Goal: Transaction & Acquisition: Subscribe to service/newsletter

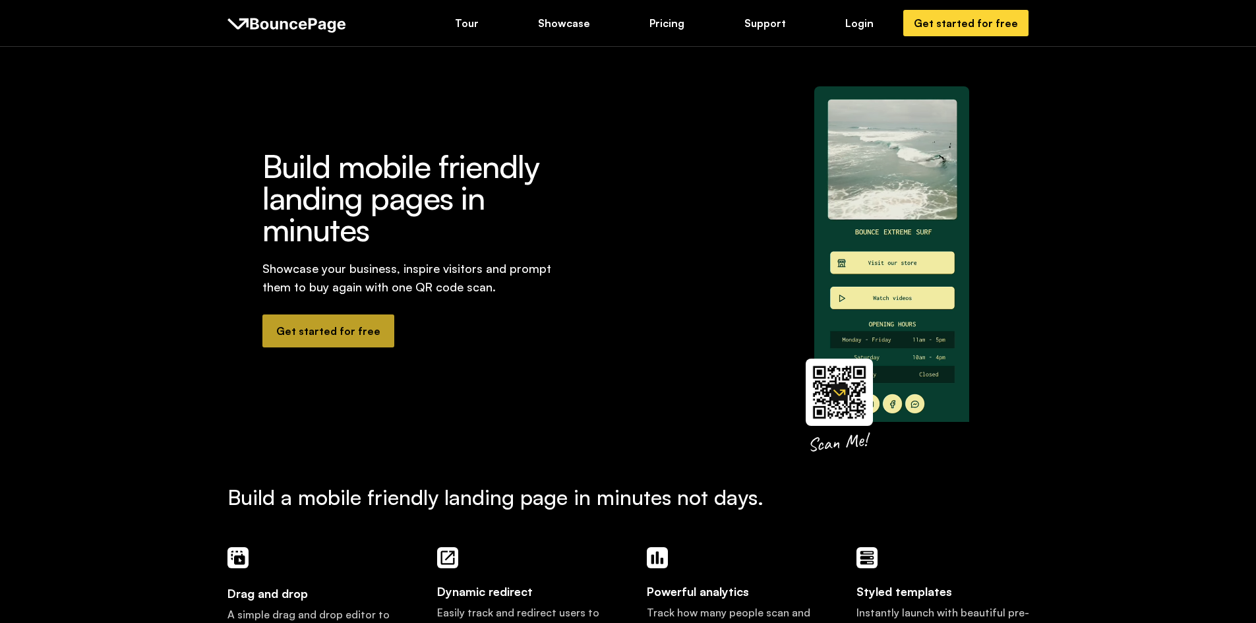
click at [312, 314] on link "Get started for free" at bounding box center [328, 330] width 132 height 33
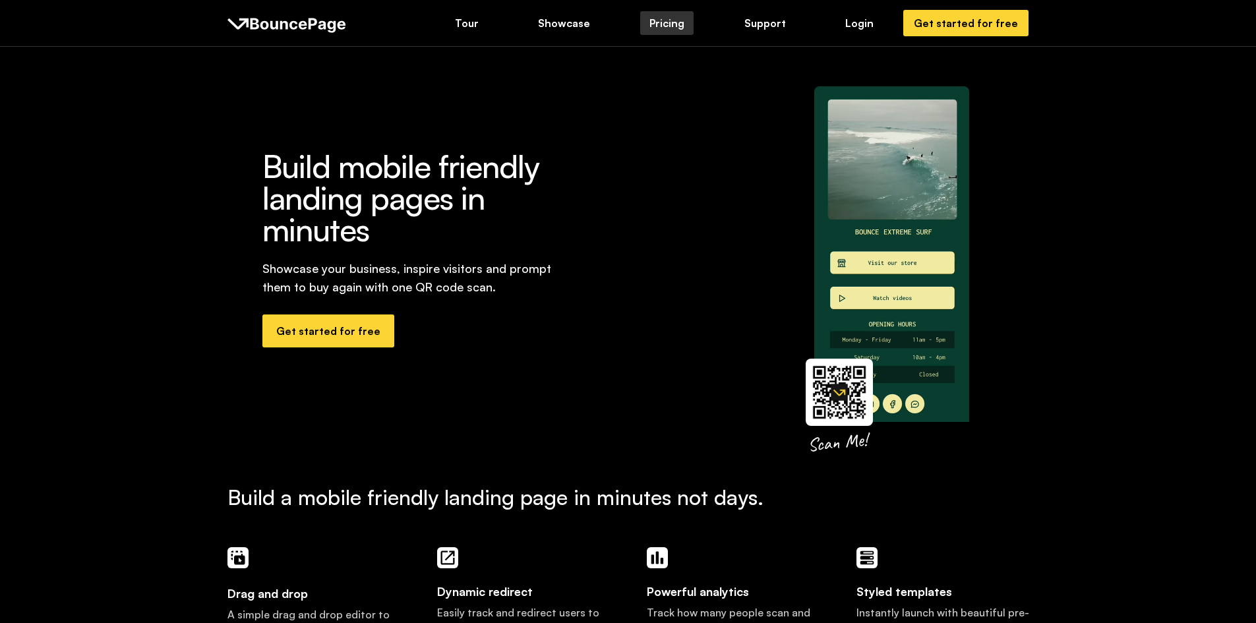
click at [660, 18] on div "Pricing" at bounding box center [666, 23] width 35 height 15
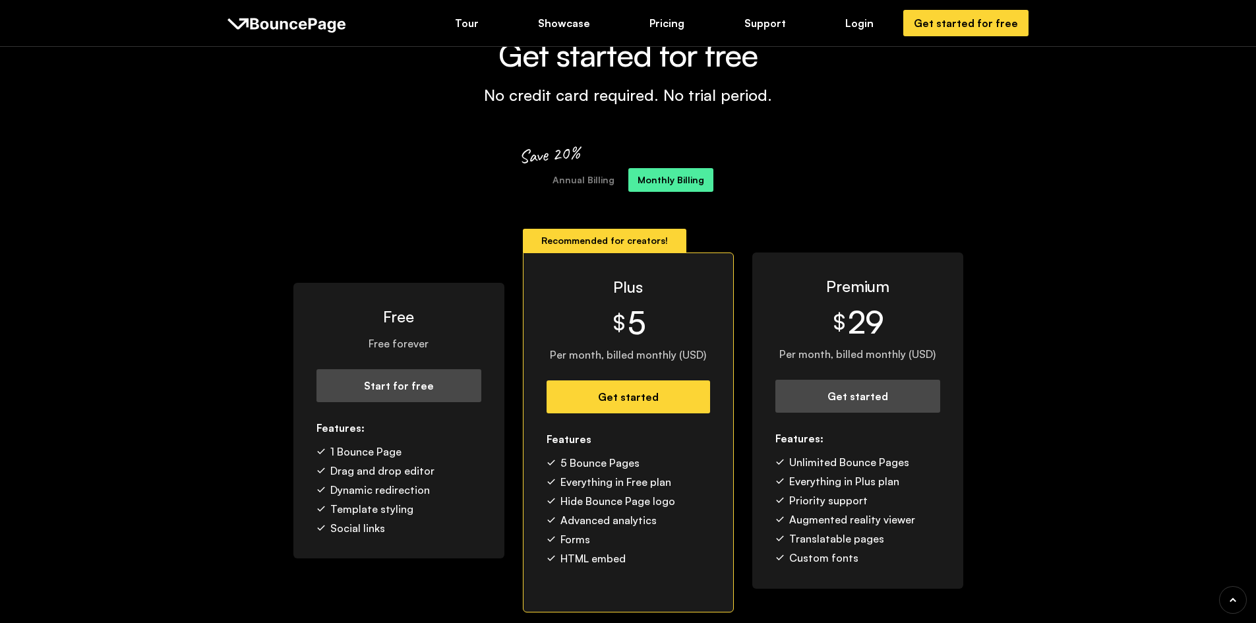
scroll to position [198, 0]
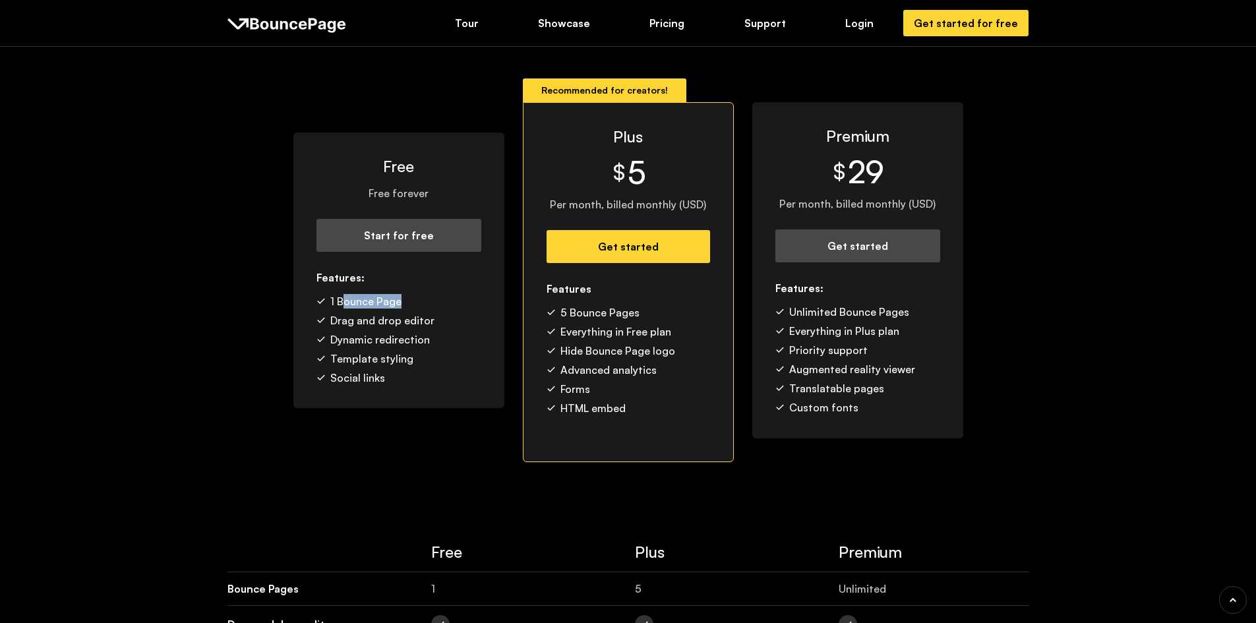
drag, startPoint x: 364, startPoint y: 296, endPoint x: 414, endPoint y: 295, distance: 50.1
click at [414, 295] on div "1 Bounce Page" at bounding box center [398, 301] width 165 height 15
click at [415, 295] on div "1 Bounce Page" at bounding box center [398, 301] width 165 height 15
click at [376, 311] on div "1 Bounce Page Drag and drop editor Dynamic redirection Template styling Social …" at bounding box center [398, 339] width 165 height 91
drag, startPoint x: 349, startPoint y: 320, endPoint x: 394, endPoint y: 324, distance: 45.0
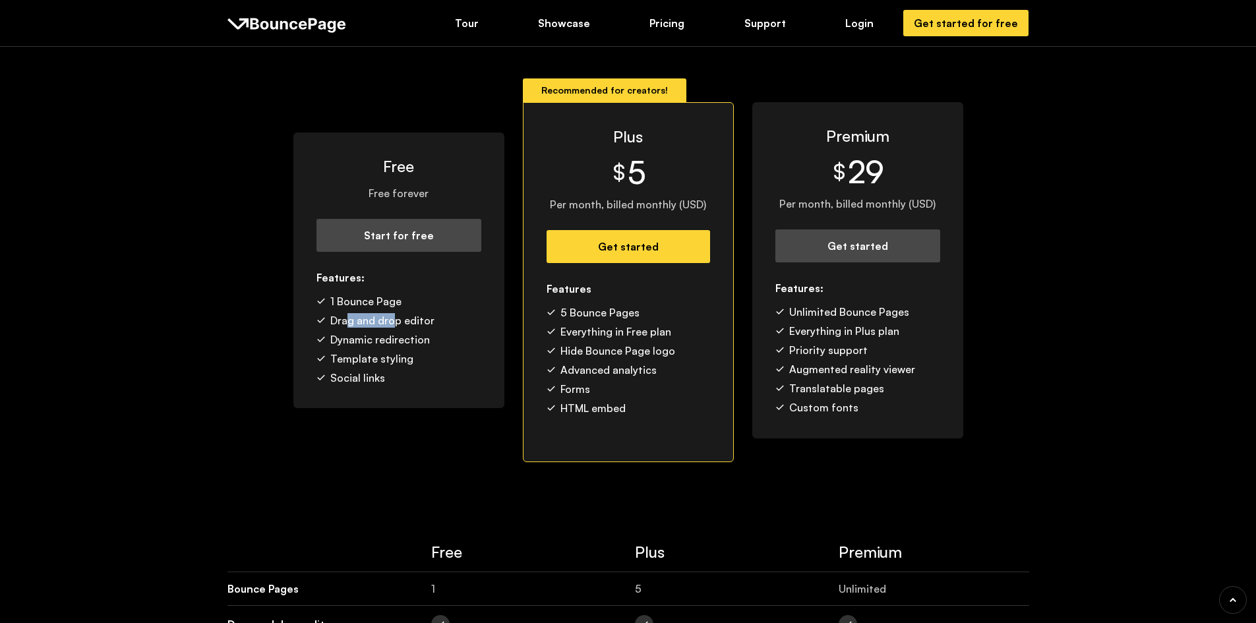
click at [393, 324] on div "Drag and drop editor" at bounding box center [382, 320] width 104 height 15
click at [394, 324] on div "Drag and drop editor" at bounding box center [382, 320] width 104 height 15
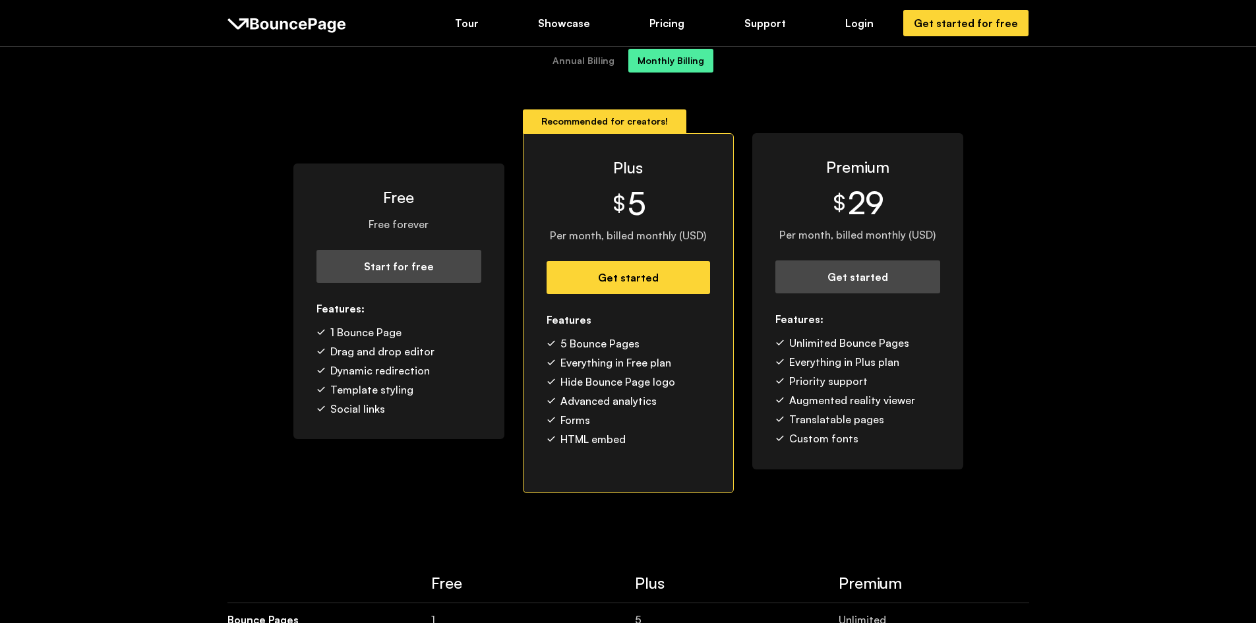
scroll to position [132, 0]
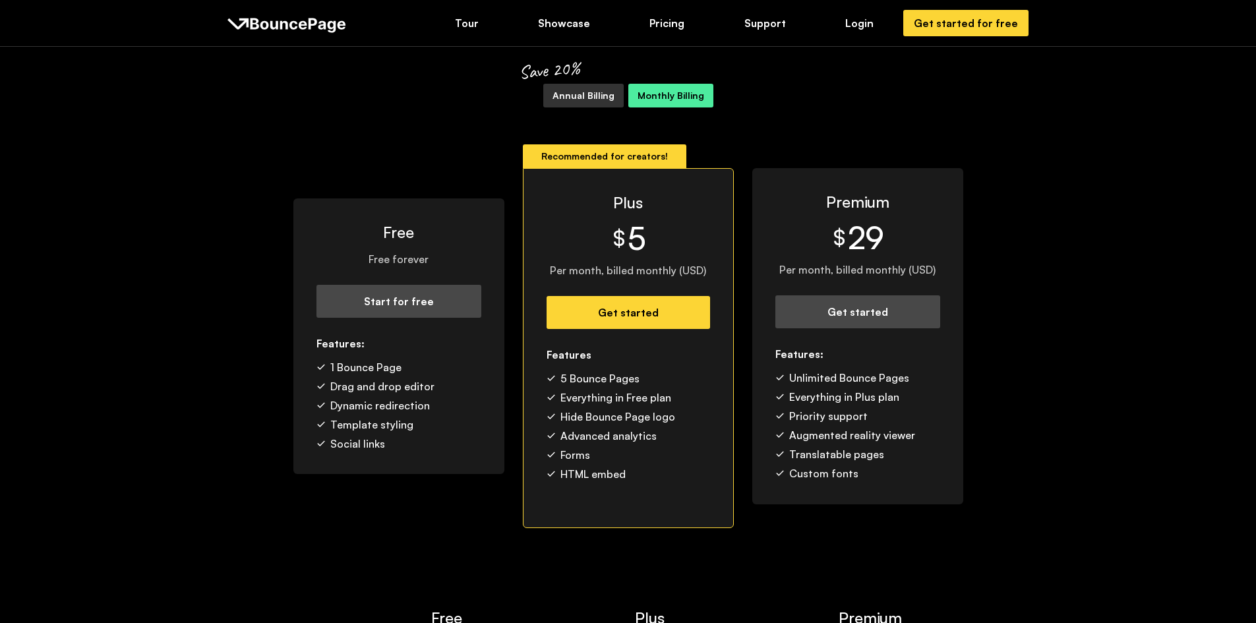
click at [577, 103] on link "Annual Billing" at bounding box center [583, 96] width 80 height 24
click at [637, 96] on div "Monthly Billing" at bounding box center [670, 95] width 67 height 15
click at [595, 96] on div "Annual Billing" at bounding box center [583, 95] width 62 height 15
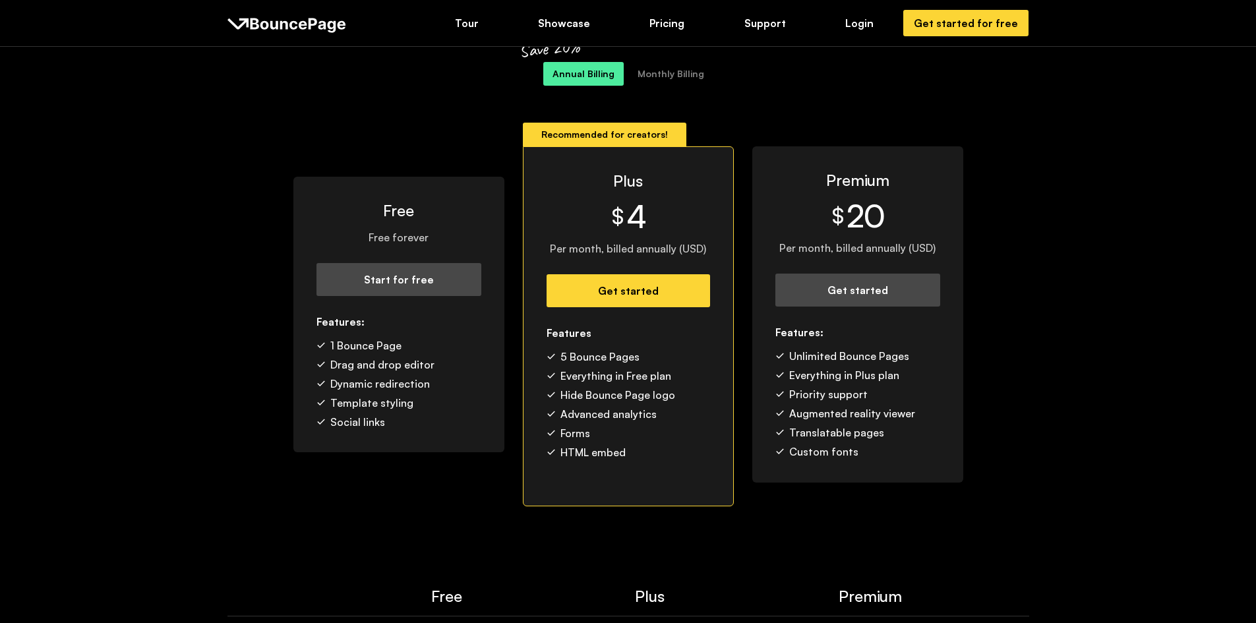
scroll to position [0, 0]
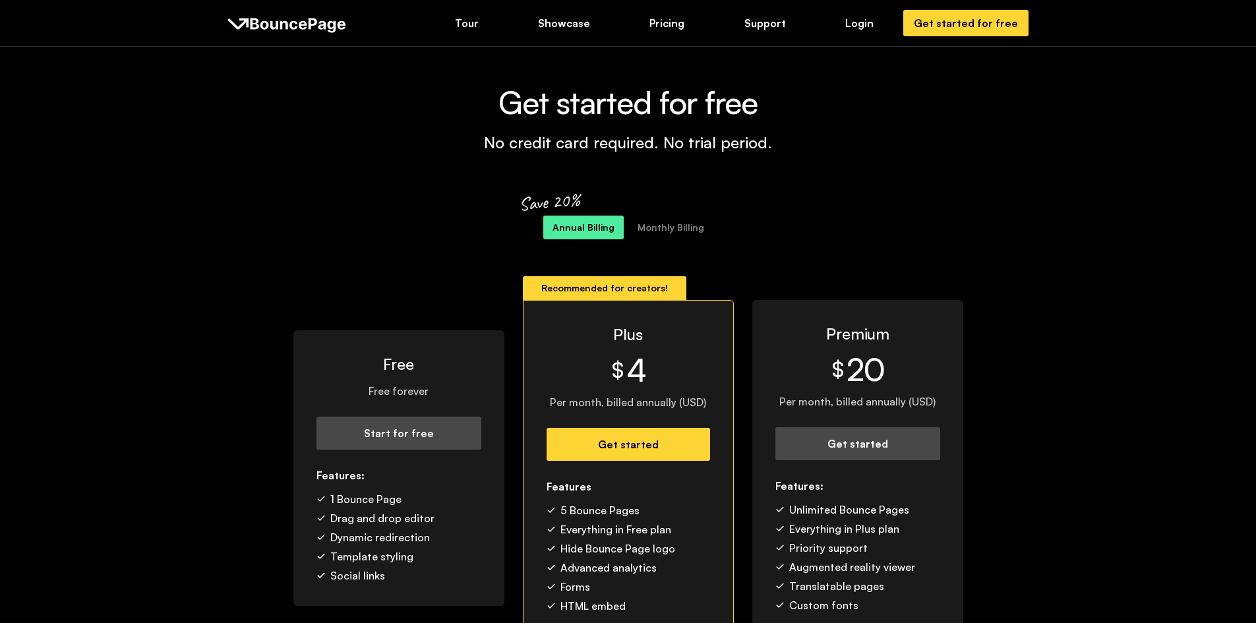
click at [297, 29] on img at bounding box center [286, 24] width 119 height 19
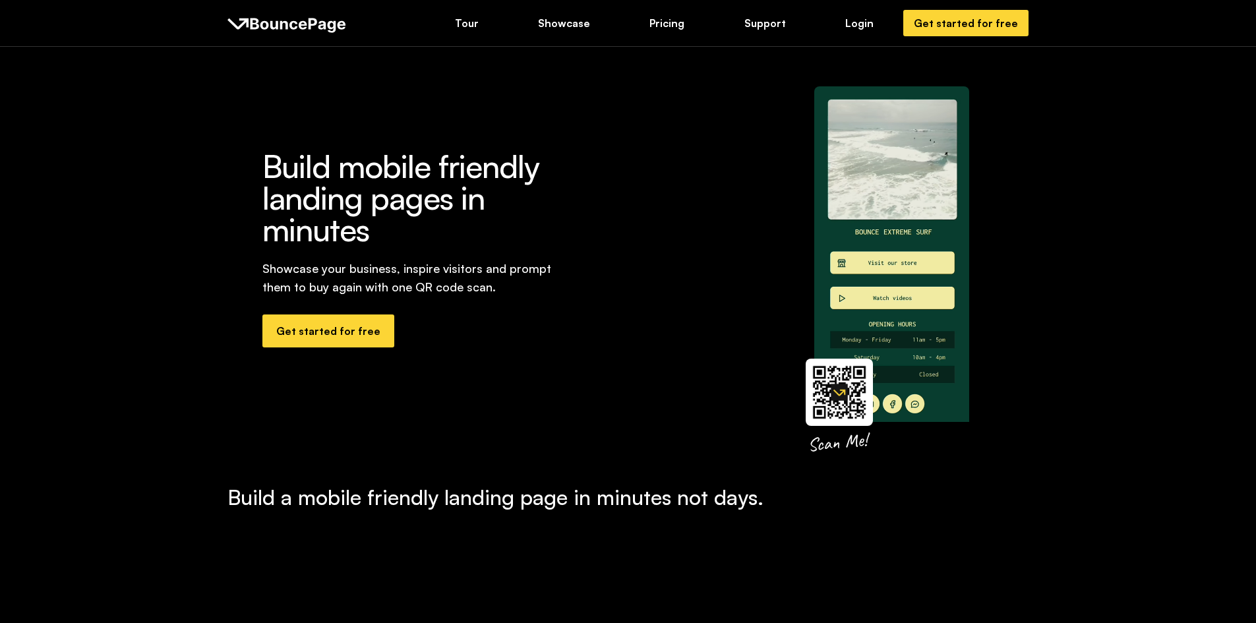
click at [838, 371] on img at bounding box center [838, 392] width 67 height 67
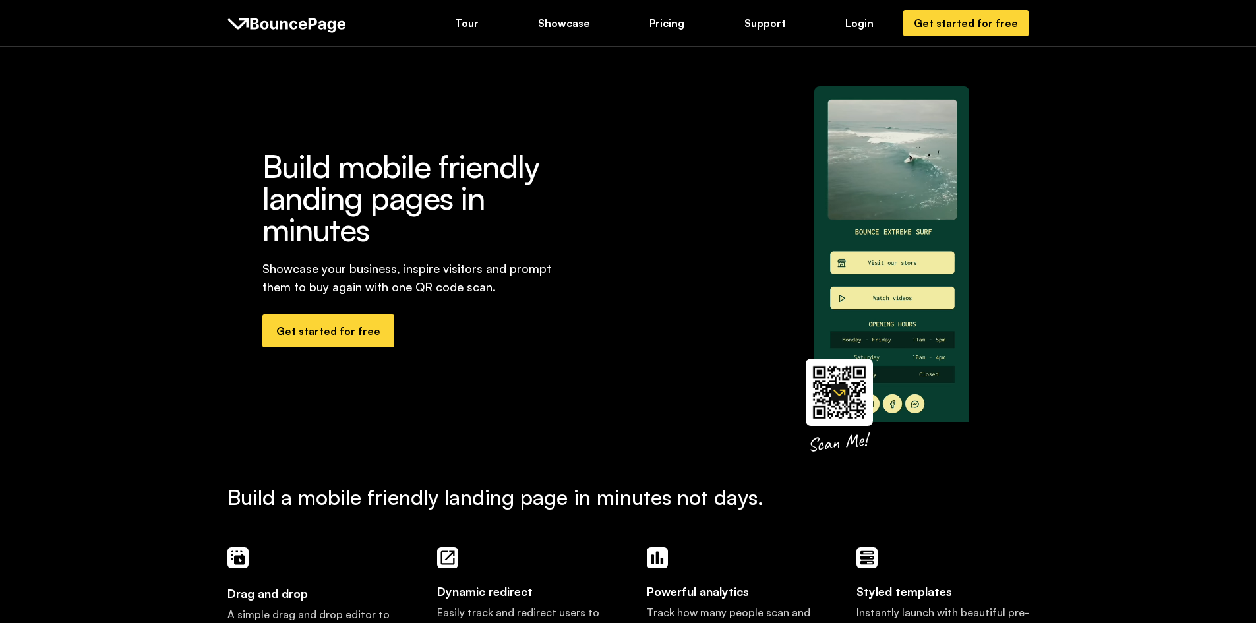
click at [328, 32] on img at bounding box center [286, 24] width 119 height 19
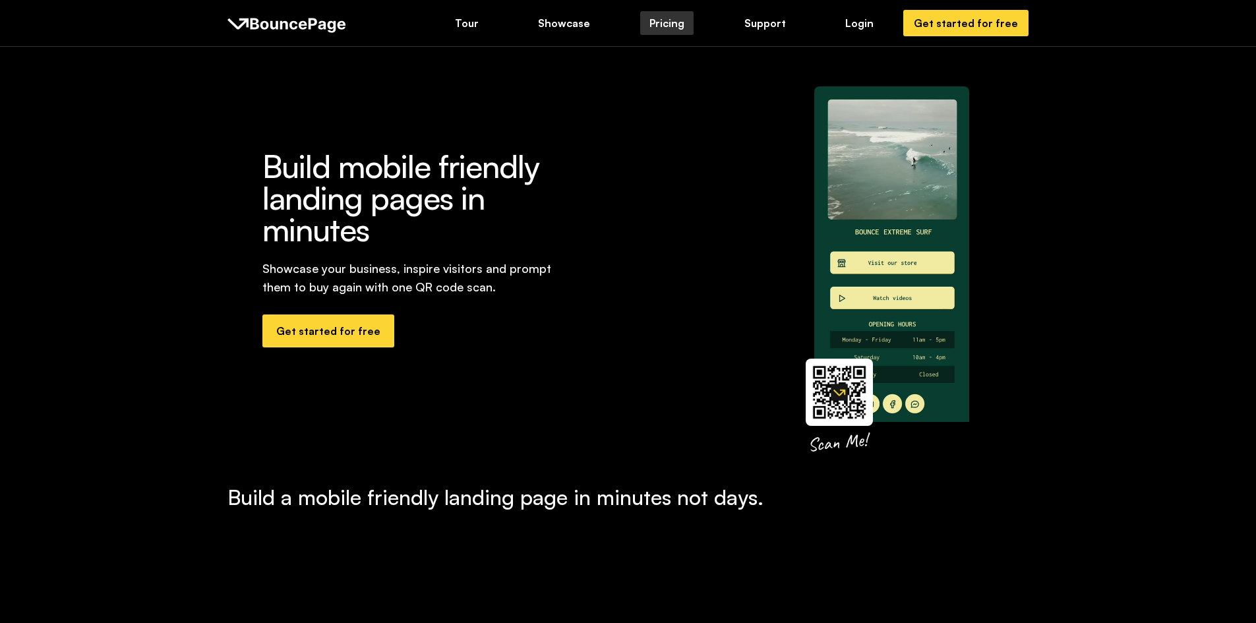
click at [653, 22] on link "Pricing" at bounding box center [666, 23] width 53 height 24
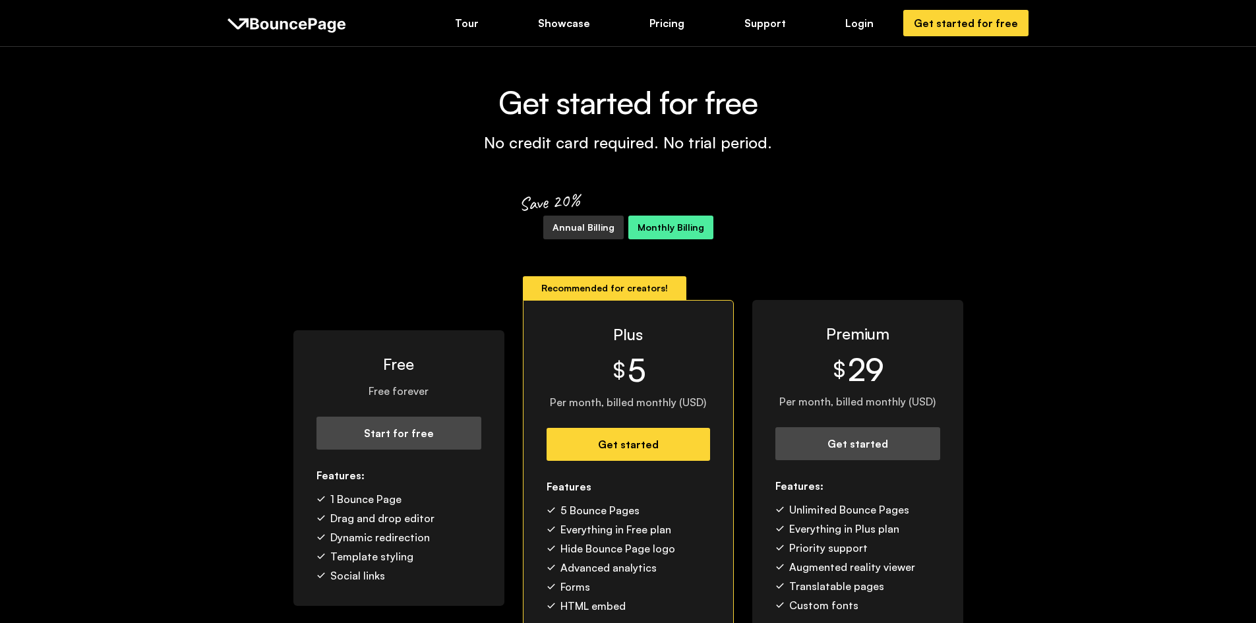
click at [587, 236] on link "Annual Billing" at bounding box center [583, 228] width 80 height 24
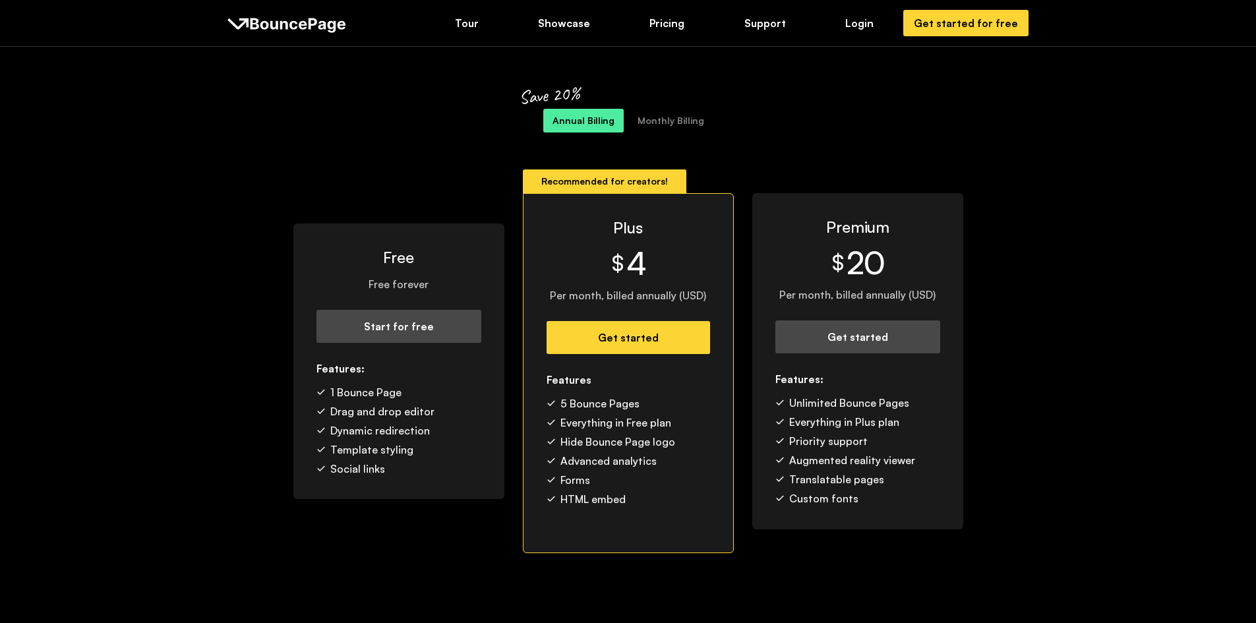
scroll to position [66, 0]
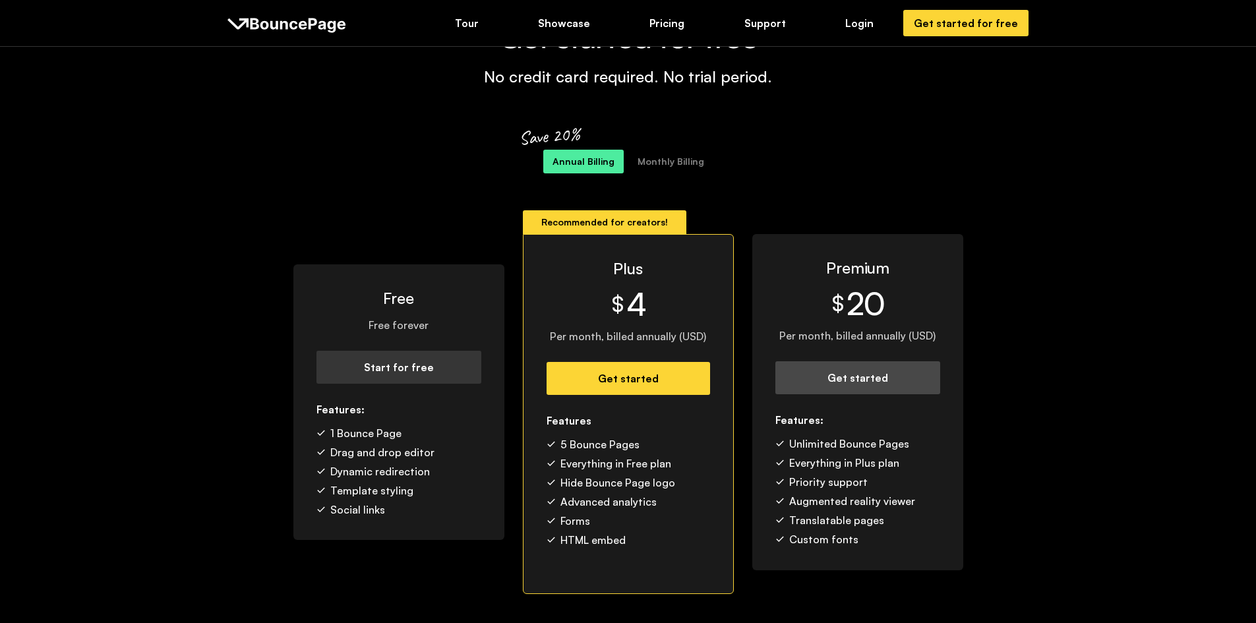
click at [372, 372] on div "Start for free" at bounding box center [398, 367] width 137 height 15
